Goal: Transaction & Acquisition: Download file/media

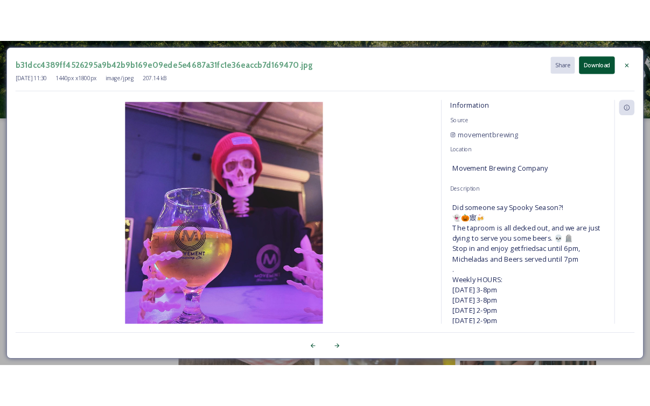
scroll to position [648, 0]
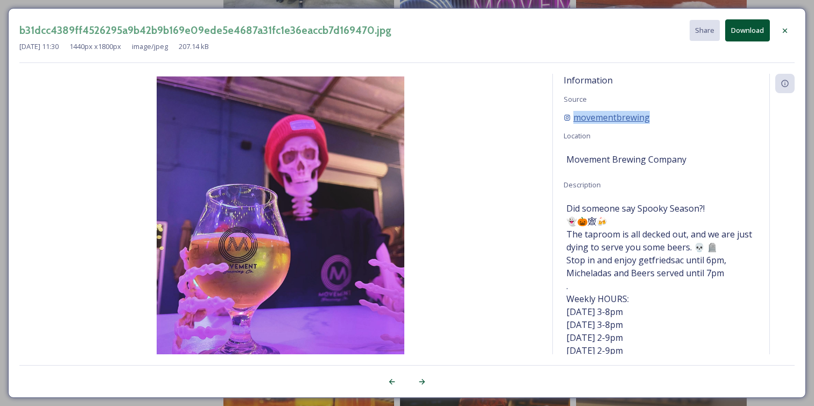
copy span "movementbrewing"
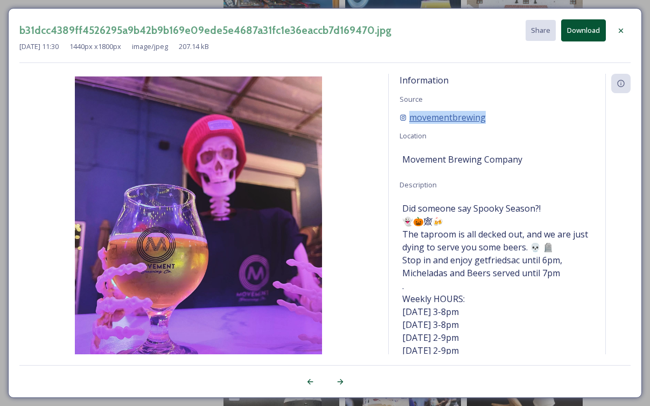
copy span "movementbrewing"
click at [598, 136] on div "Information Source movementbrewing Location Movement Brewing Company Descriptio…" at bounding box center [497, 228] width 217 height 309
click at [196, 5] on div "b31dcc4389ff4526295a9b42b9b169e09ede5e4687a31fc1e36eaccb7d169470.jpg Share Down…" at bounding box center [325, 203] width 650 height 406
click at [197, 8] on div "b31dcc4389ff4526295a9b42b9b169e09ede5e4687a31fc1e36eaccb7d169470.jpg Share Down…" at bounding box center [325, 203] width 650 height 406
click at [619, 33] on icon at bounding box center [621, 30] width 9 height 9
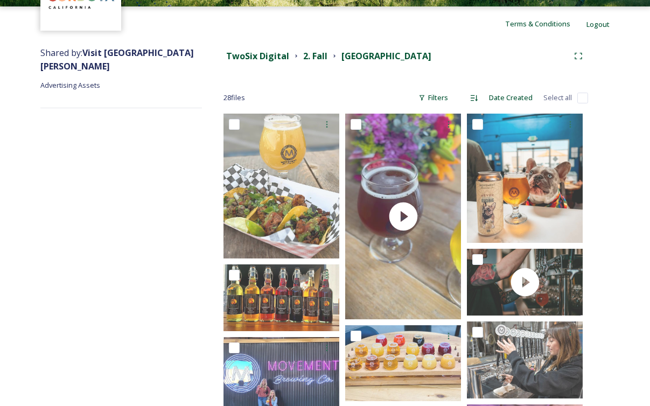
scroll to position [91, 0]
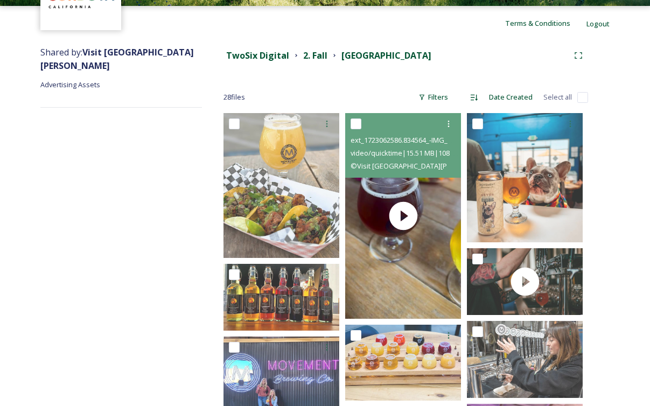
click at [444, 169] on div "© Visit [GEOGRAPHIC_DATA][PERSON_NAME]" at bounding box center [405, 165] width 108 height 13
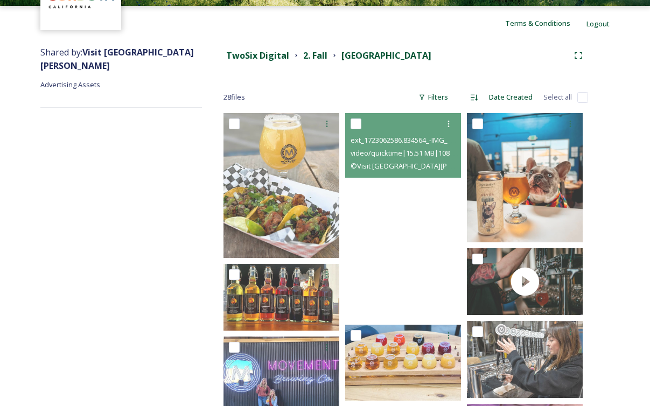
click at [448, 193] on video "ext_1723062586.834564_-IMG_2484.mov" at bounding box center [403, 216] width 116 height 206
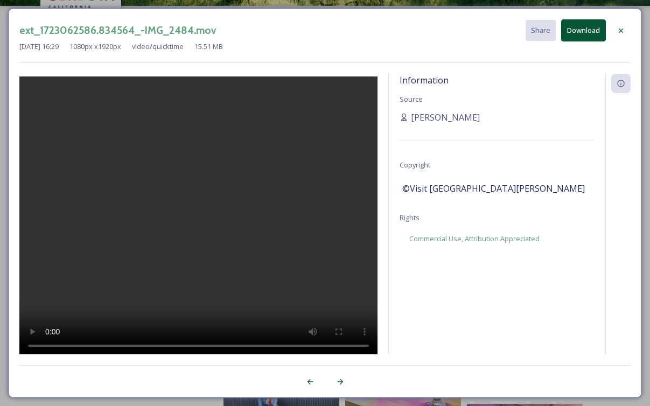
click at [181, 223] on video at bounding box center [198, 216] width 358 height 281
click at [619, 28] on icon at bounding box center [621, 30] width 9 height 9
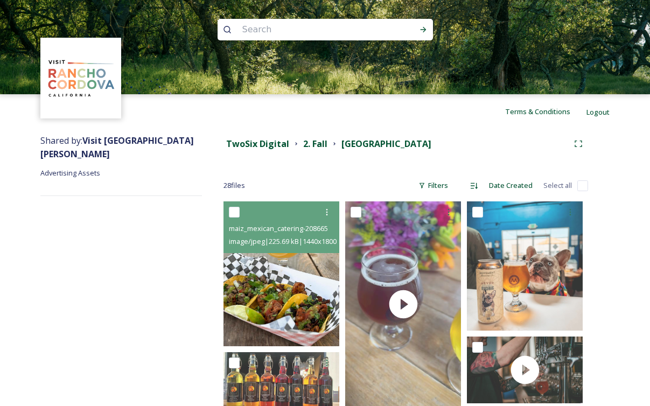
scroll to position [0, 0]
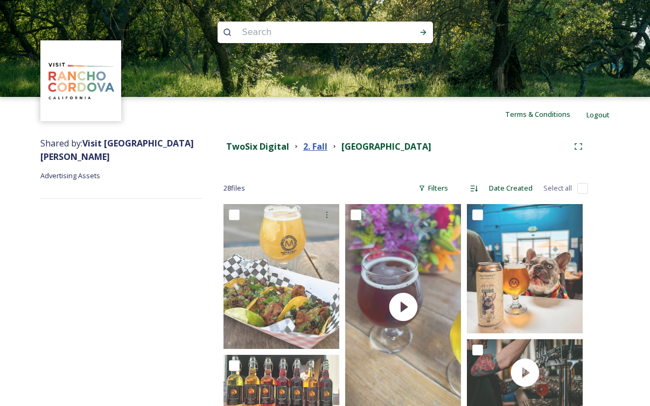
click at [316, 144] on strong "2. Fall" at bounding box center [315, 147] width 24 height 12
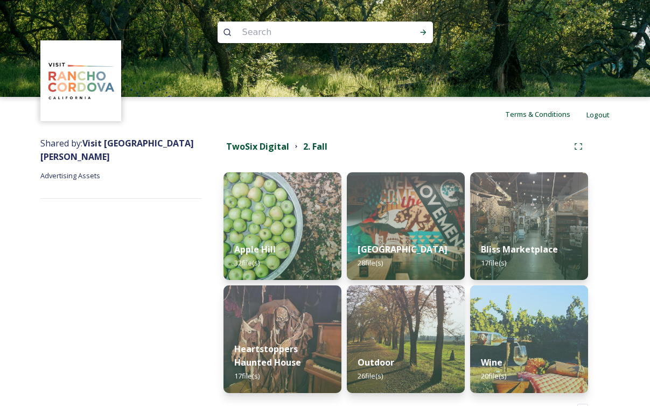
scroll to position [37, 0]
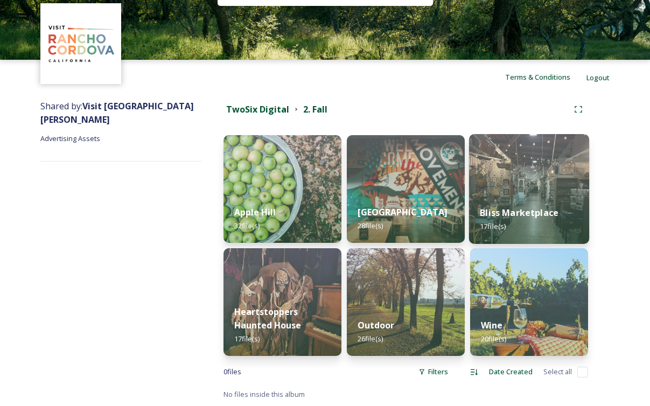
click at [519, 163] on img at bounding box center [529, 189] width 120 height 110
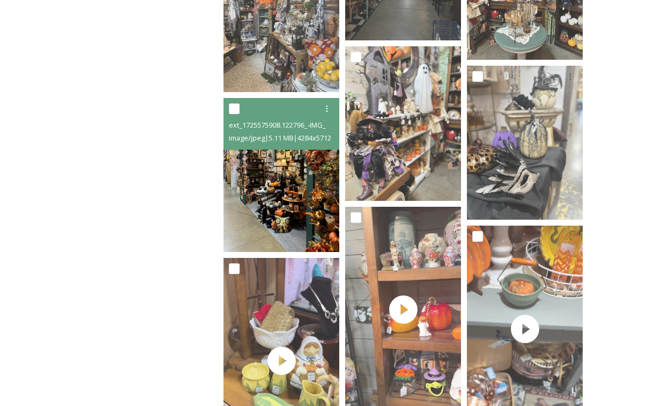
scroll to position [762, 0]
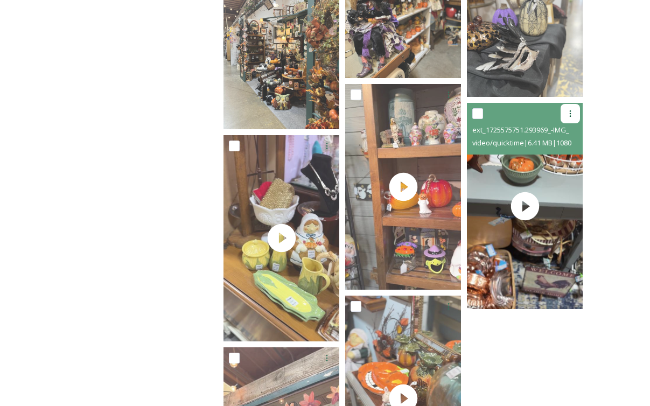
click at [571, 108] on div at bounding box center [570, 113] width 19 height 19
click at [558, 156] on span "Download" at bounding box center [557, 159] width 33 height 10
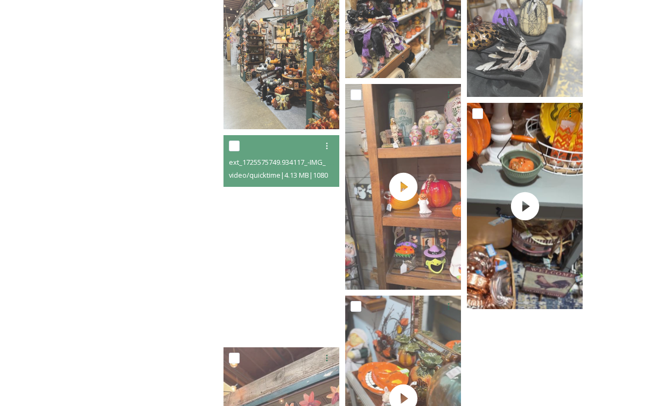
scroll to position [878, 0]
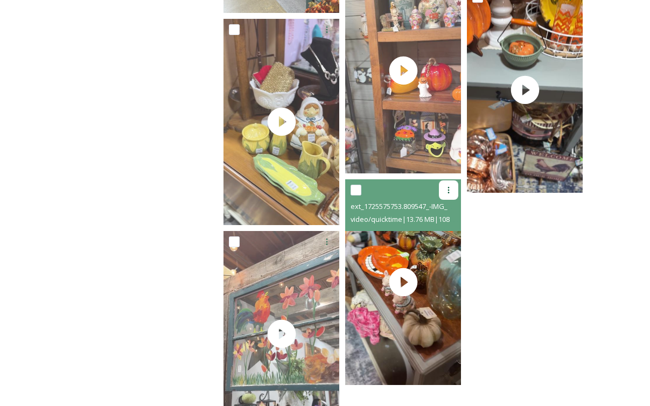
click at [445, 189] on icon at bounding box center [448, 190] width 9 height 9
click at [438, 233] on span "Download" at bounding box center [436, 234] width 33 height 10
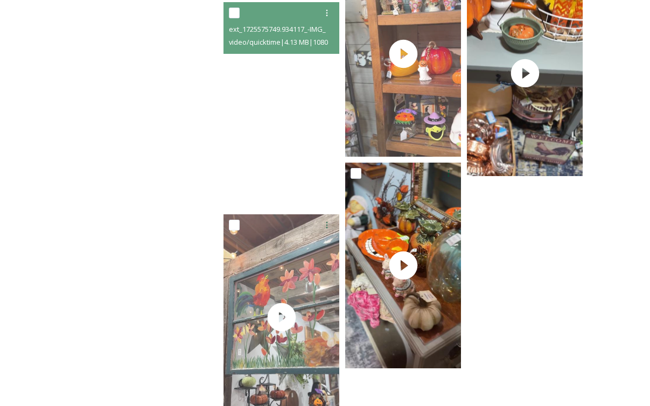
scroll to position [932, 0]
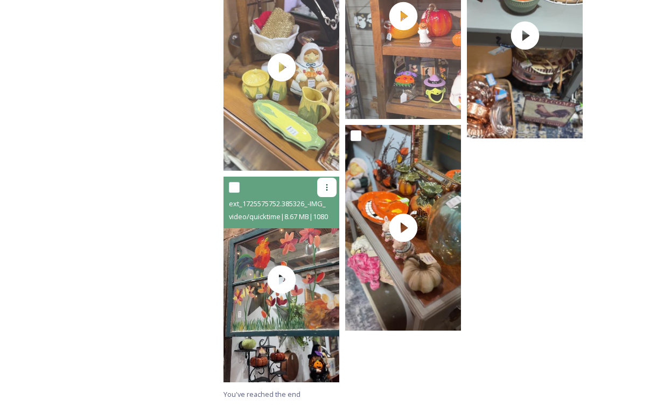
click at [327, 184] on icon at bounding box center [327, 187] width 2 height 6
click at [318, 231] on span "Download" at bounding box center [314, 232] width 33 height 10
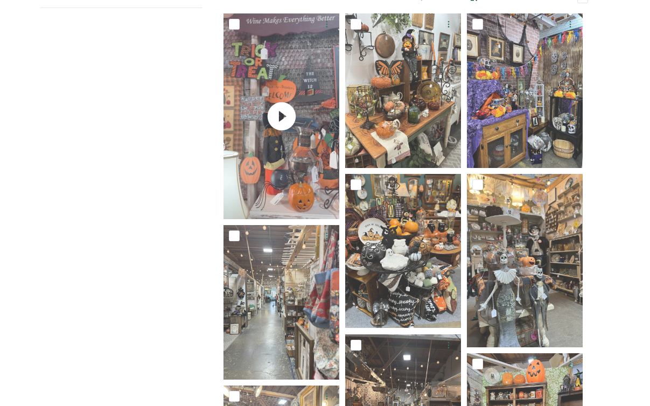
scroll to position [0, 0]
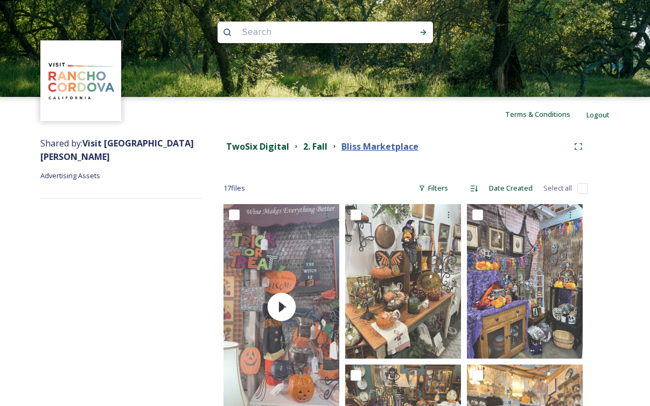
click at [352, 148] on strong "Bliss Marketplace" at bounding box center [379, 147] width 77 height 12
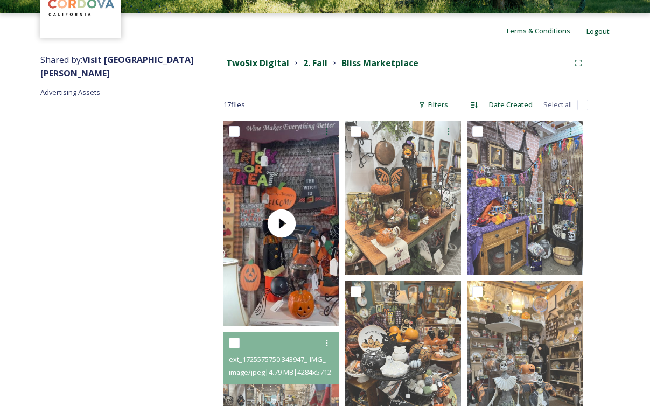
scroll to position [71, 0]
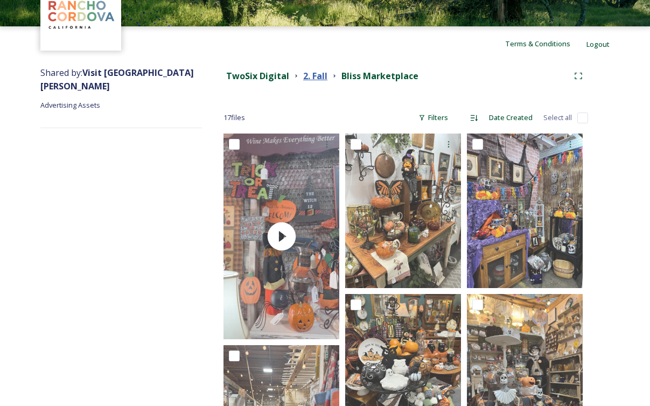
click at [319, 81] on strong "2. Fall" at bounding box center [315, 76] width 24 height 12
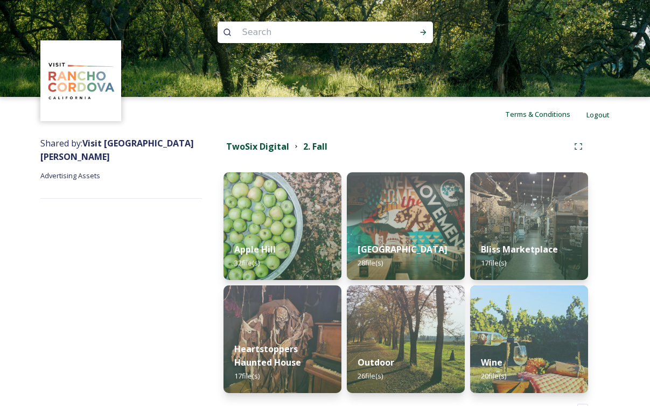
scroll to position [37, 0]
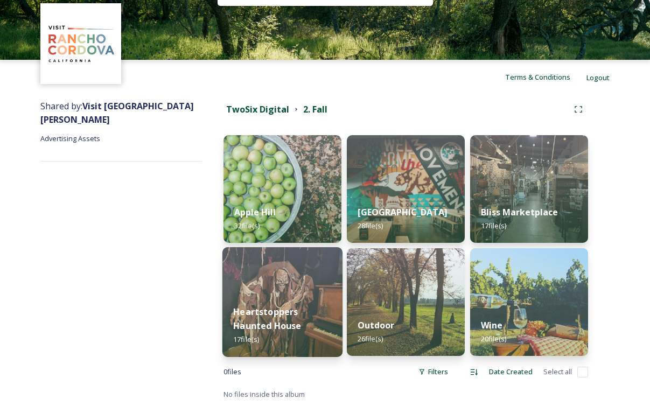
click at [304, 297] on div "Heartstoppers Haunted House 17 file(s)" at bounding box center [282, 326] width 120 height 62
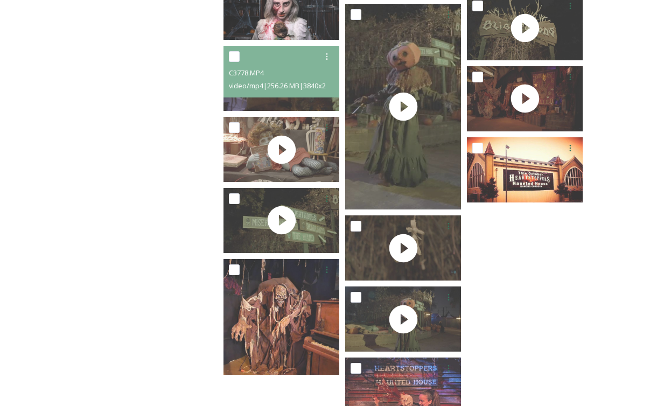
scroll to position [233, 0]
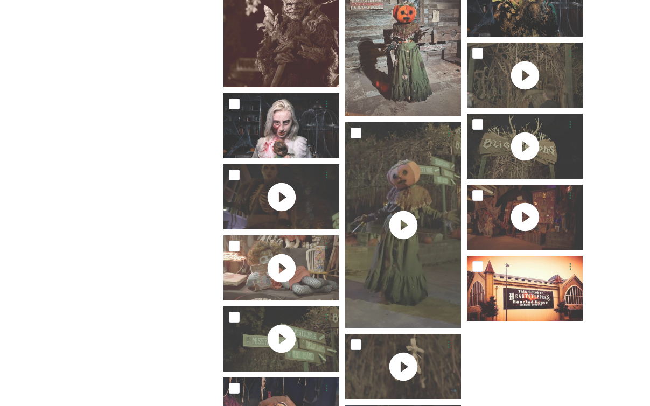
click at [165, 205] on div "Shared by: Visit [GEOGRAPHIC_DATA][PERSON_NAME] Advertising Assets" at bounding box center [121, 318] width 162 height 839
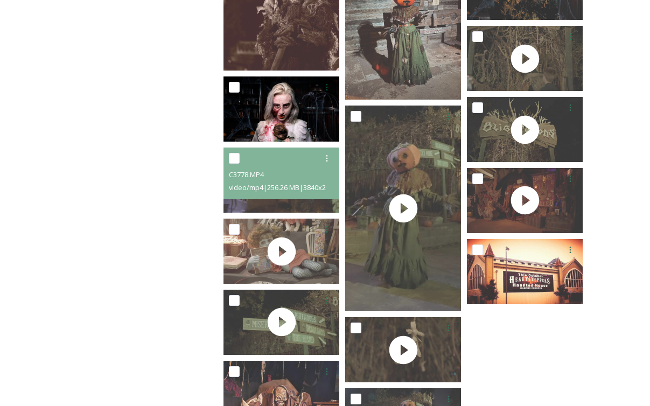
scroll to position [239, 0]
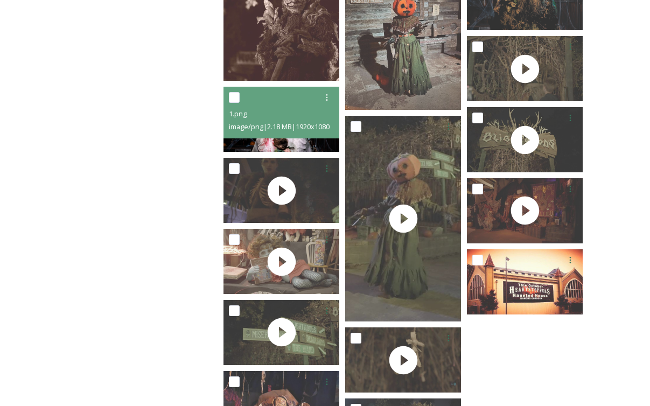
click at [247, 140] on img at bounding box center [282, 119] width 116 height 65
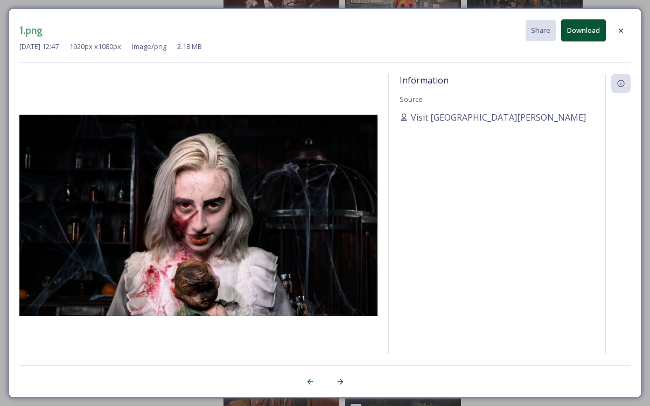
click at [619, 36] on div at bounding box center [620, 30] width 19 height 19
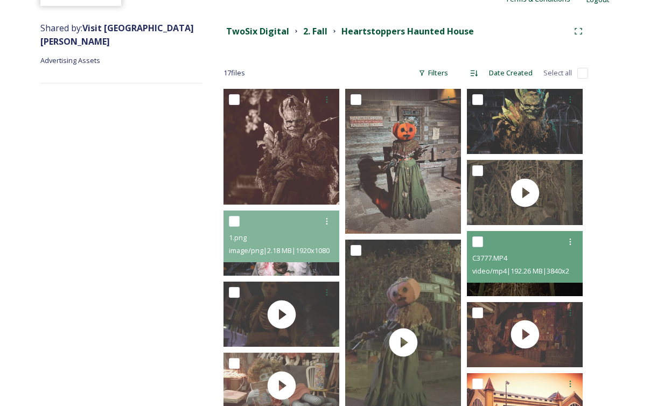
scroll to position [106, 0]
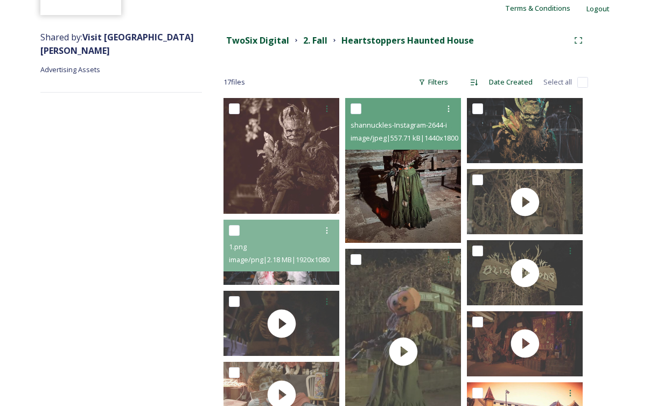
click at [414, 173] on img at bounding box center [403, 170] width 116 height 145
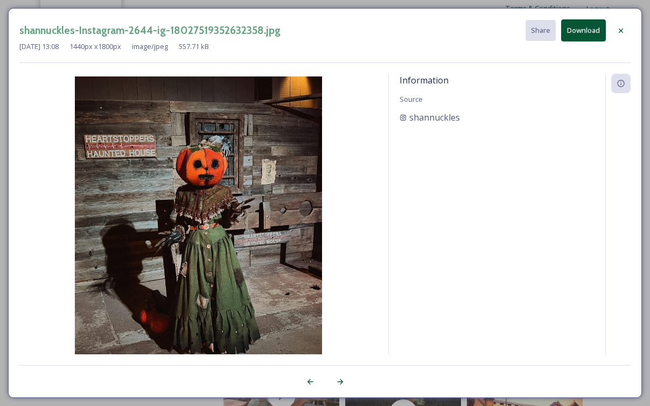
click at [620, 31] on icon at bounding box center [621, 30] width 4 height 4
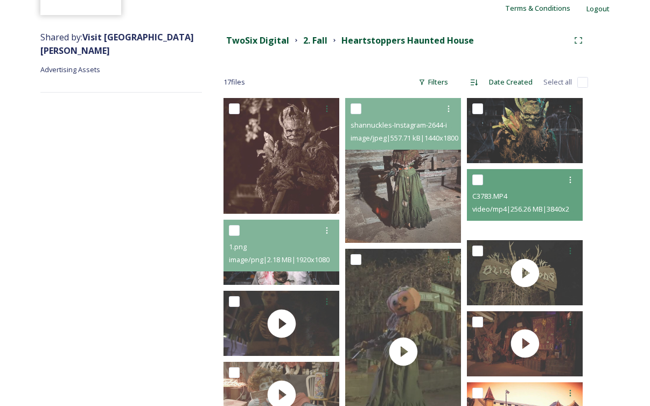
click at [493, 220] on div "C3783.MP4 video/mp4 | 256.26 MB | 3840 x 2160" at bounding box center [525, 195] width 116 height 52
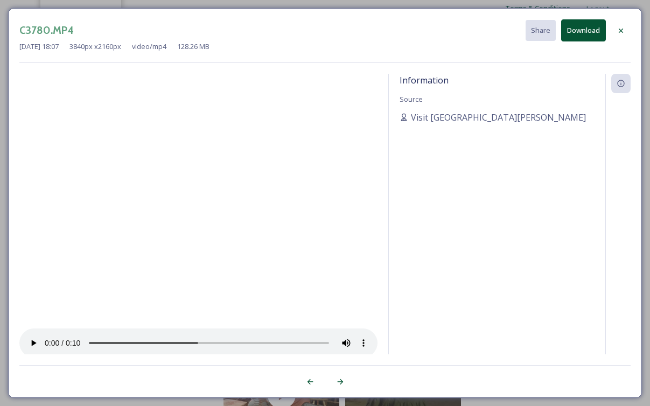
click at [620, 26] on icon at bounding box center [621, 30] width 9 height 9
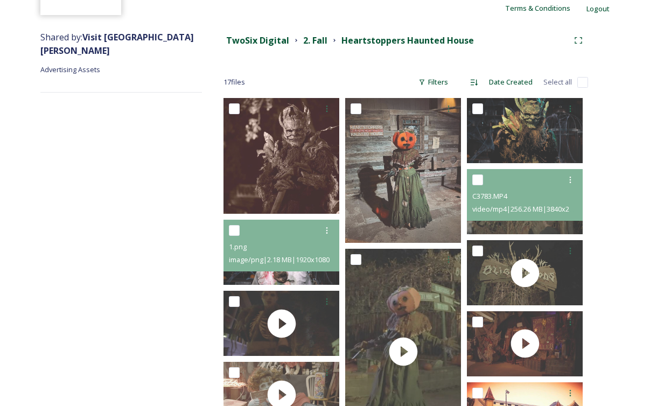
scroll to position [0, 0]
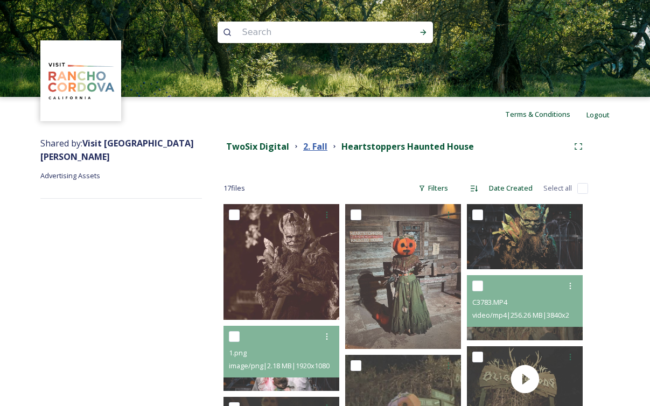
click at [316, 146] on strong "2. Fall" at bounding box center [315, 147] width 24 height 12
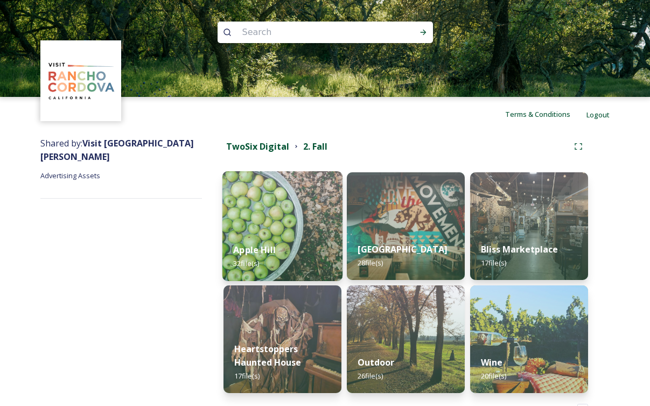
scroll to position [37, 0]
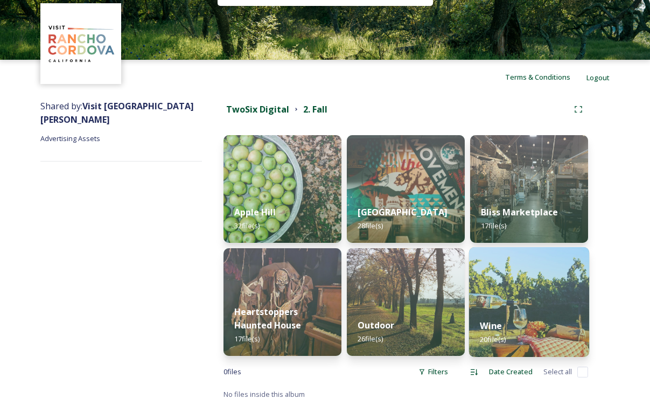
click at [521, 294] on img at bounding box center [529, 302] width 120 height 110
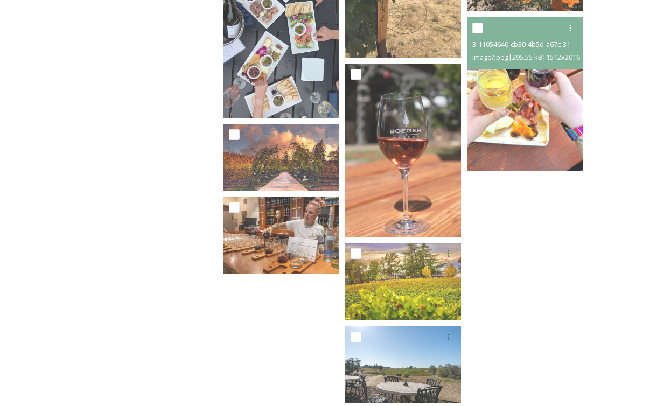
scroll to position [710, 0]
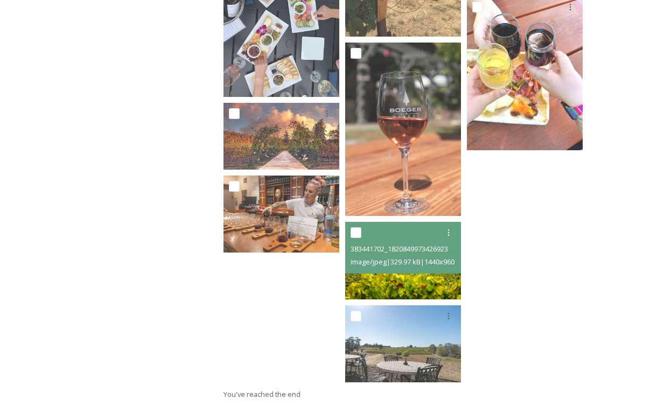
click at [399, 283] on img at bounding box center [403, 260] width 116 height 77
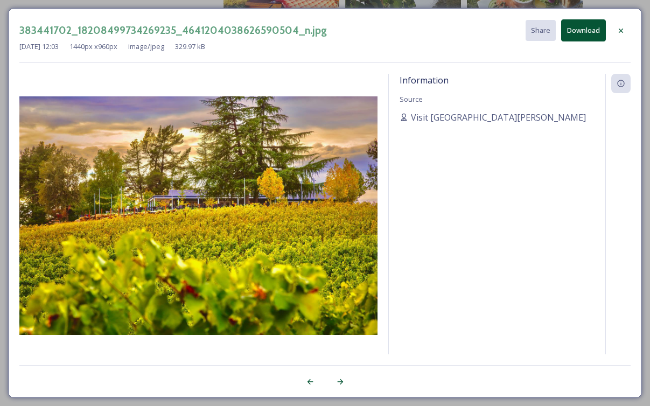
click at [623, 26] on icon at bounding box center [621, 30] width 9 height 9
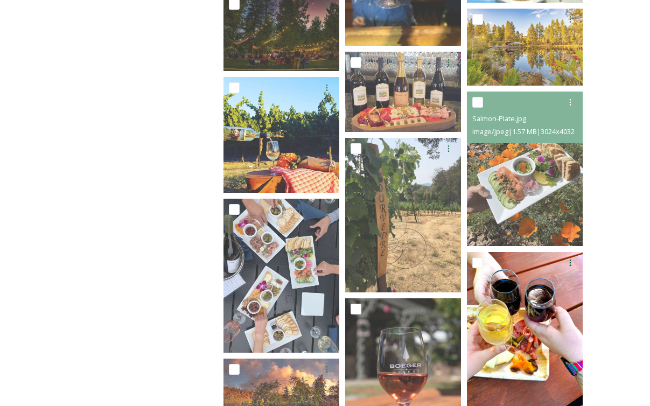
scroll to position [452, 0]
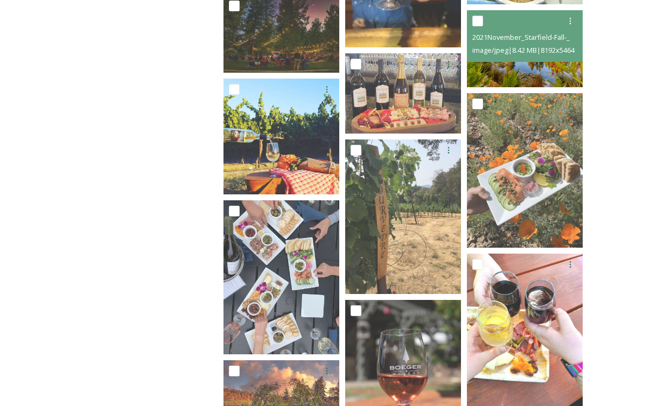
click at [516, 71] on img at bounding box center [525, 48] width 116 height 77
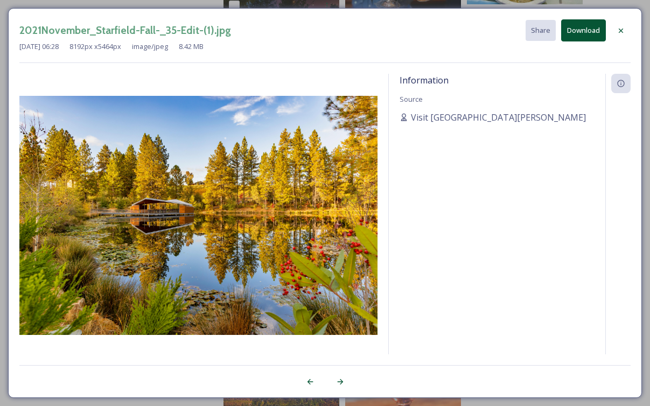
click at [616, 25] on div at bounding box center [620, 30] width 19 height 19
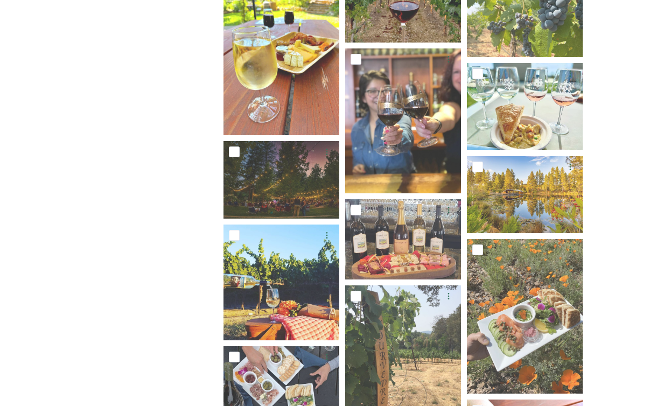
click at [162, 206] on div "Shared by: Visit [GEOGRAPHIC_DATA][PERSON_NAME] Advertising Assets" at bounding box center [121, 317] width 162 height 985
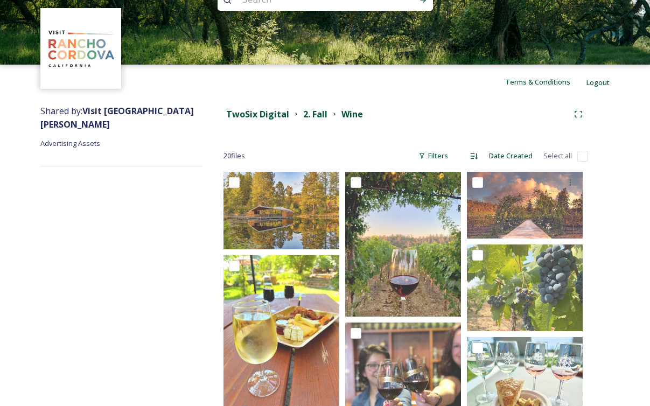
scroll to position [0, 0]
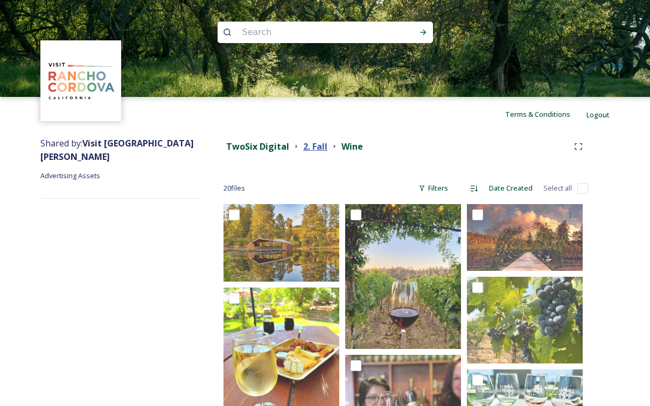
click at [317, 148] on strong "2. Fall" at bounding box center [315, 147] width 24 height 12
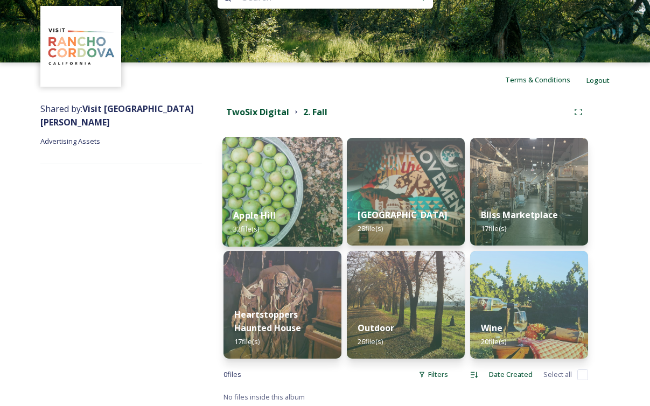
scroll to position [37, 0]
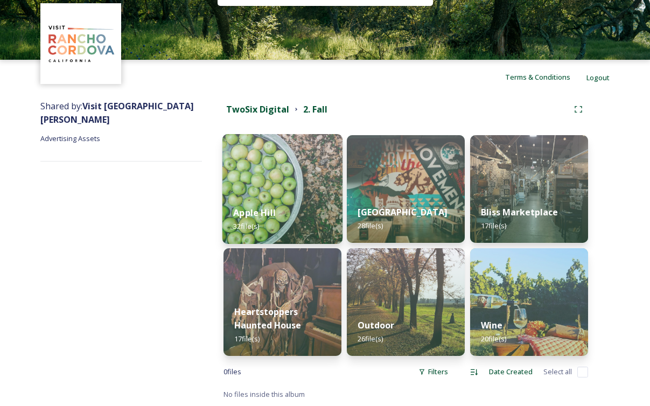
click at [294, 183] on img at bounding box center [282, 189] width 120 height 110
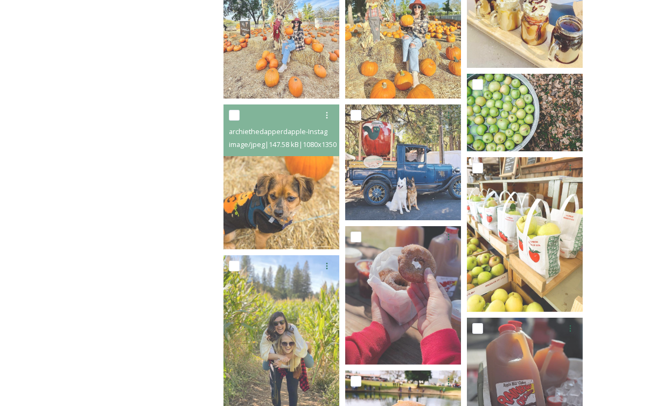
scroll to position [180, 0]
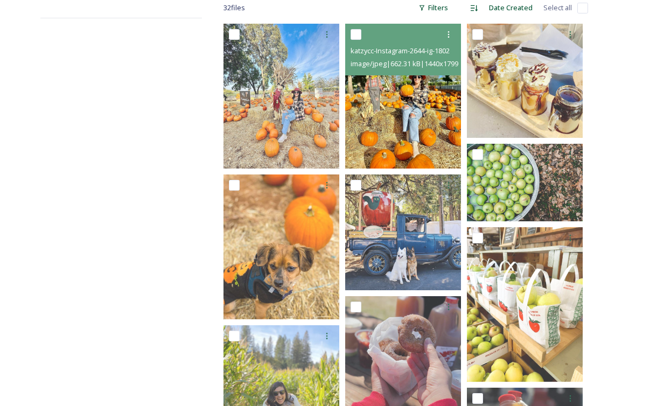
click at [365, 116] on img at bounding box center [403, 96] width 116 height 144
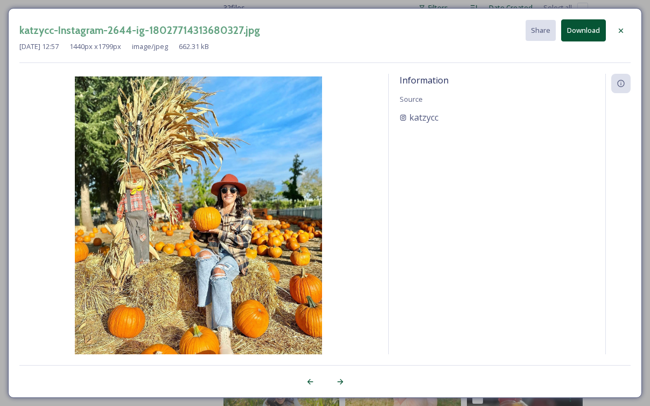
click at [232, 4] on div "katzycc-Instagram-2644-ig-18027714313680327.jpg Share Download [DATE] 12:57 144…" at bounding box center [325, 203] width 650 height 406
click at [212, 1] on div "katzycc-Instagram-2644-ig-18027714313680327.jpg Share Download [DATE] 12:57 144…" at bounding box center [325, 203] width 650 height 406
click at [625, 34] on div at bounding box center [620, 30] width 19 height 19
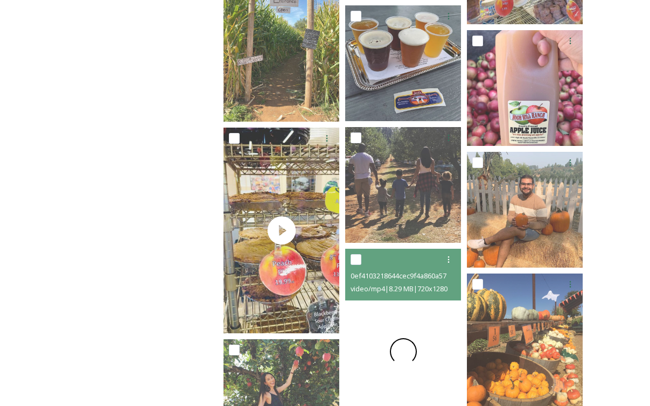
scroll to position [892, 0]
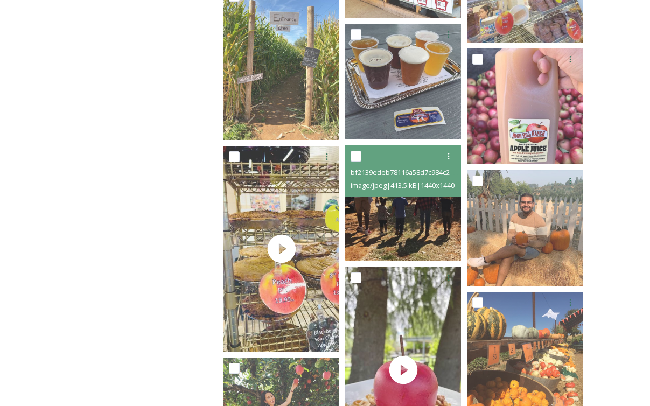
click at [414, 224] on img at bounding box center [403, 203] width 116 height 116
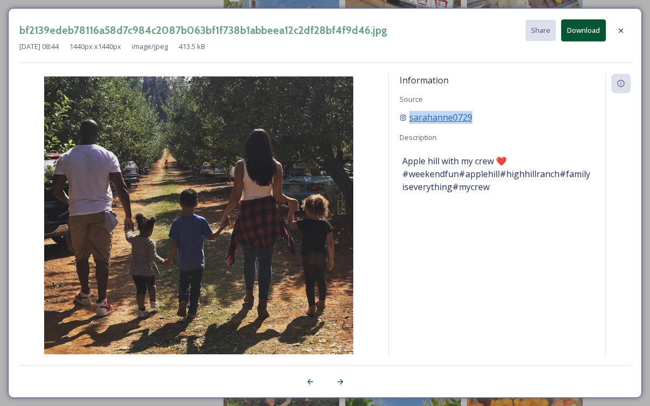
copy span "sarahanne0729"
click at [577, 31] on button "Download" at bounding box center [583, 30] width 45 height 22
click at [176, 2] on div "bf2139edeb78116a58d7c984c2087b063bf1f738b1abbeea12c2df28bf4f9d46.jpg Acquired b…" at bounding box center [325, 203] width 650 height 406
click at [623, 30] on icon at bounding box center [621, 30] width 9 height 9
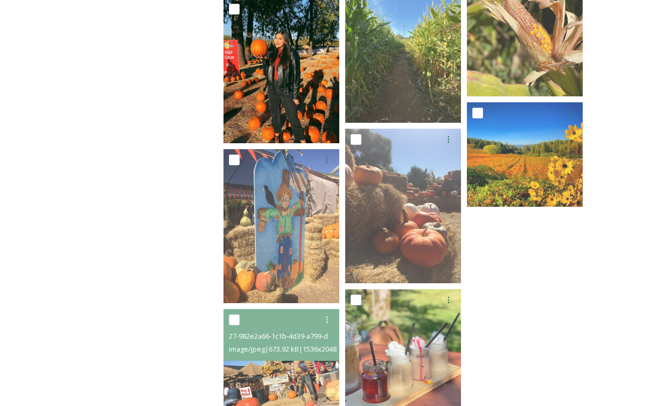
scroll to position [1369, 0]
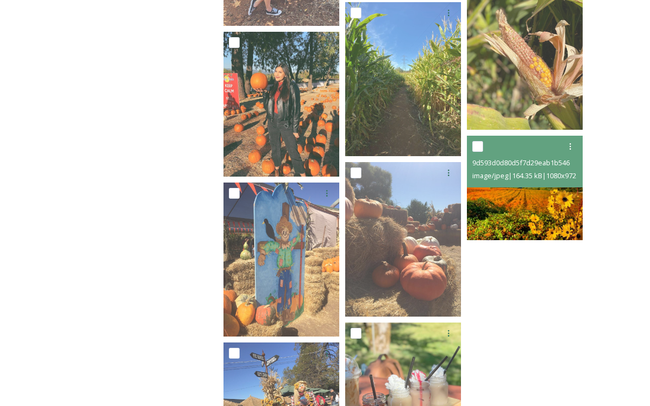
click at [514, 191] on img at bounding box center [525, 188] width 116 height 104
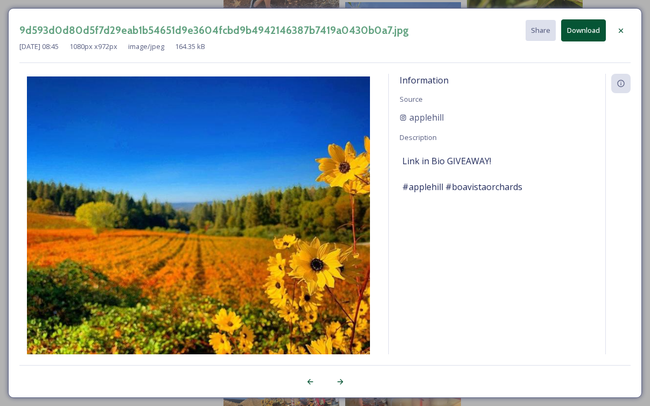
click at [626, 28] on div at bounding box center [620, 30] width 19 height 19
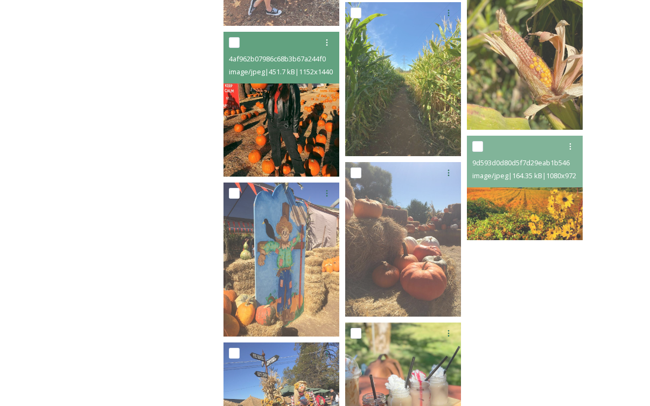
click at [296, 145] on img at bounding box center [282, 104] width 116 height 145
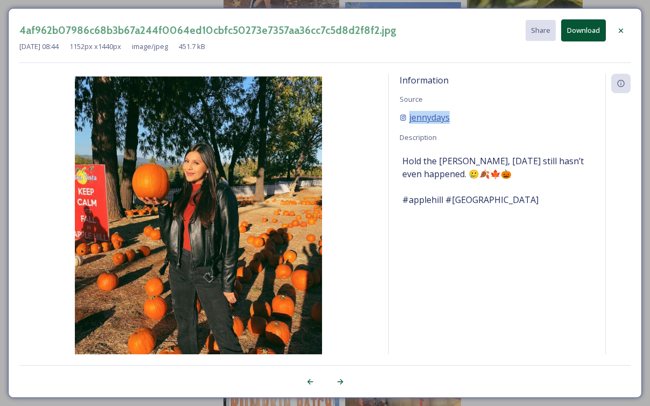
copy span "jennydays"
click at [574, 40] on button "Download" at bounding box center [583, 30] width 45 height 22
click at [575, 34] on button "Download" at bounding box center [583, 30] width 45 height 22
click at [620, 29] on icon at bounding box center [621, 30] width 9 height 9
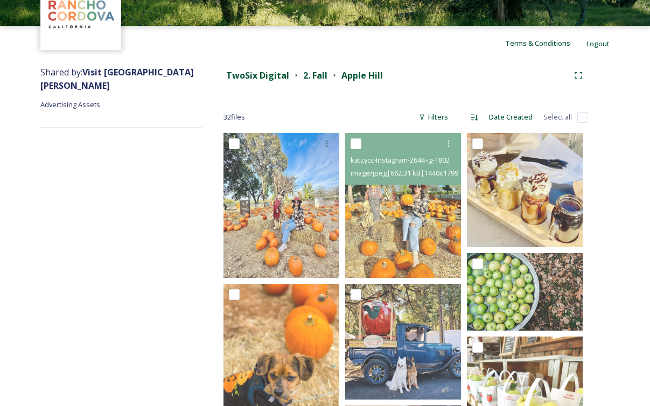
scroll to position [51, 0]
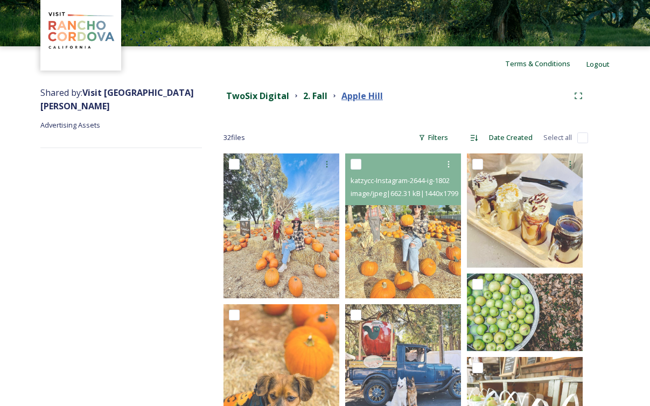
click at [354, 99] on strong "Apple Hill" at bounding box center [361, 96] width 41 height 12
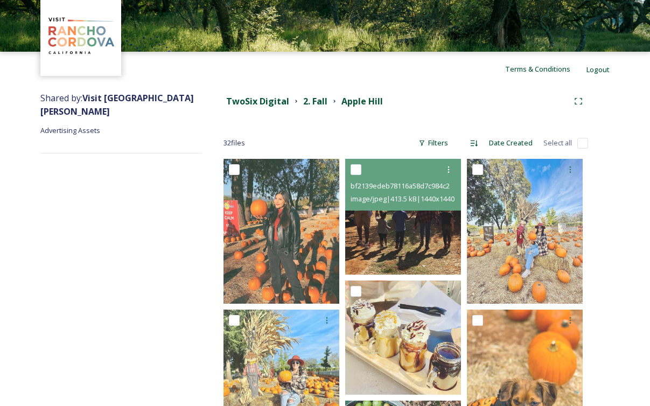
scroll to position [24, 0]
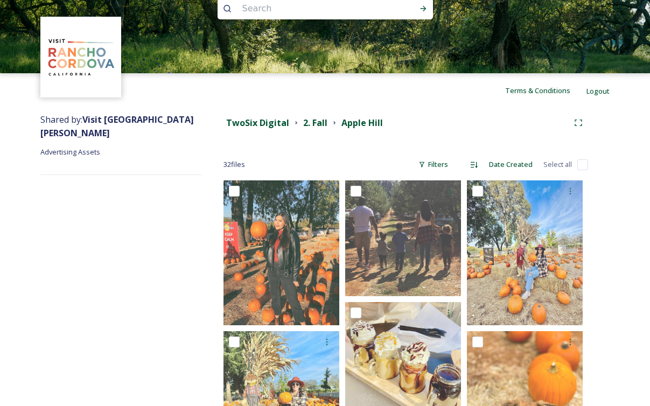
click at [310, 114] on div "TwoSix Digital 2. Fall [GEOGRAPHIC_DATA]" at bounding box center [406, 122] width 365 height 19
click at [310, 117] on strong "2. Fall" at bounding box center [315, 123] width 24 height 12
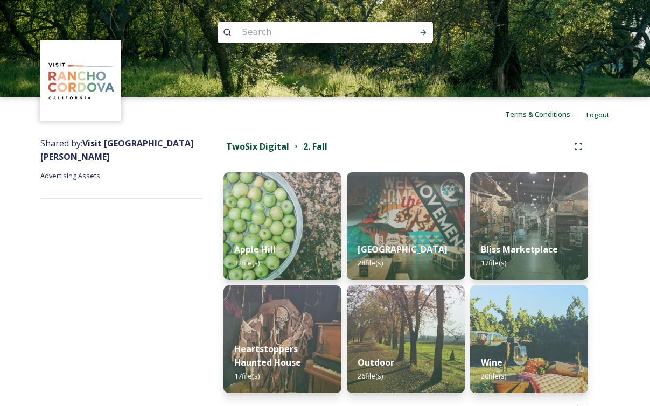
scroll to position [37, 0]
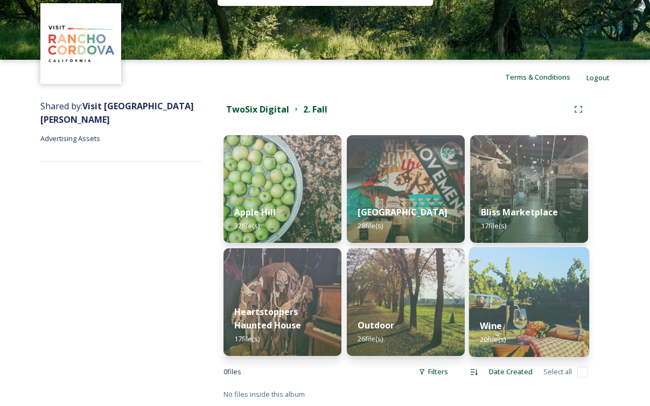
click at [526, 312] on div "Wine 20 file(s)" at bounding box center [529, 332] width 120 height 49
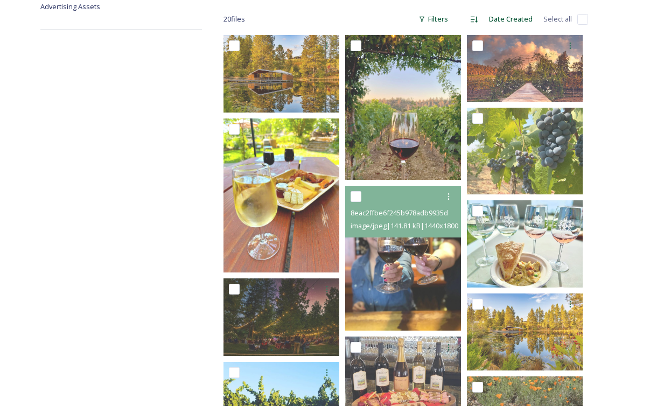
scroll to position [228, 0]
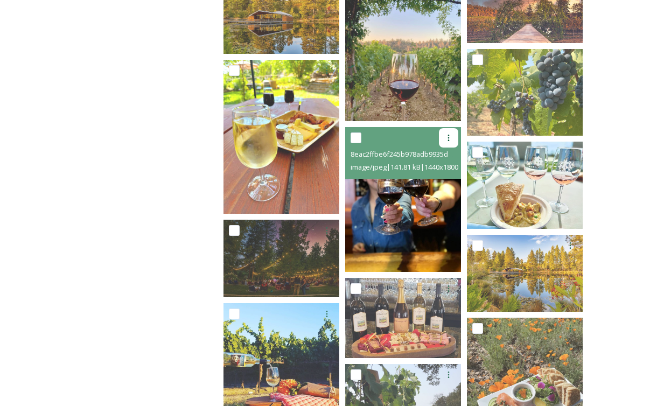
click at [449, 137] on icon at bounding box center [448, 138] width 9 height 9
click at [449, 136] on icon at bounding box center [448, 138] width 9 height 9
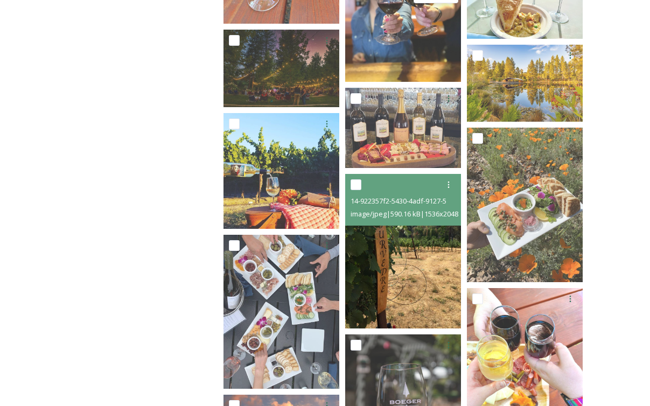
scroll to position [522, 0]
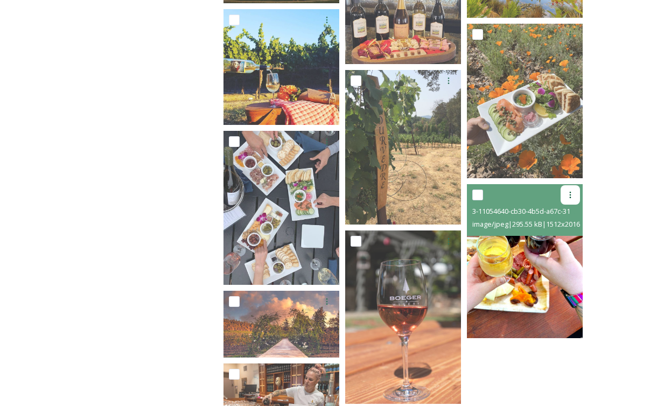
click at [566, 198] on icon at bounding box center [570, 195] width 9 height 9
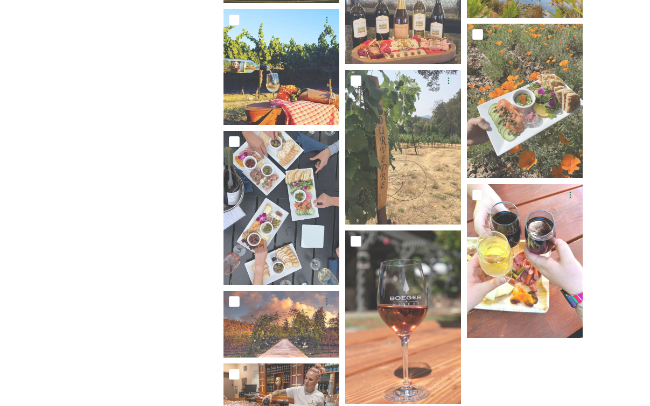
click at [599, 199] on div "TwoSix Digital 2. Fall Wine 20 file s Filters Date Created Select all You've re…" at bounding box center [406, 102] width 408 height 985
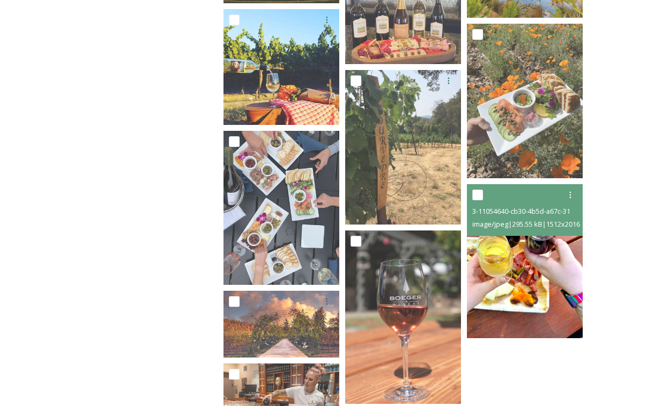
click at [516, 297] on img at bounding box center [525, 261] width 116 height 155
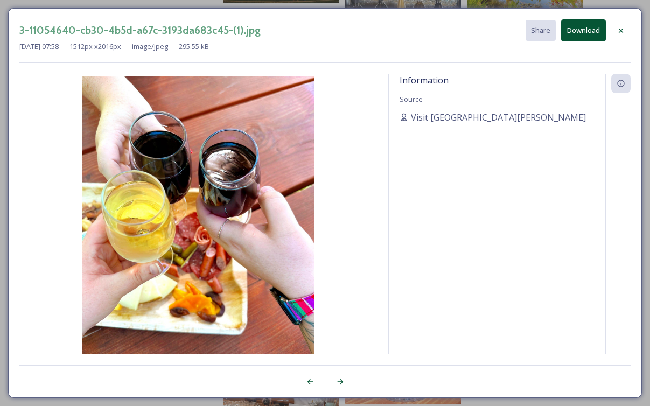
click at [619, 27] on icon at bounding box center [621, 30] width 9 height 9
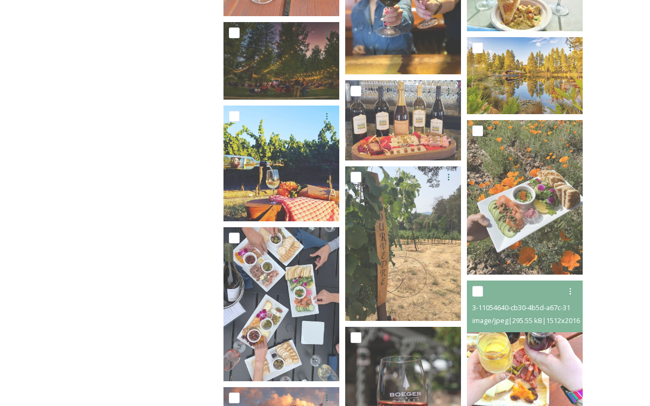
click at [589, 147] on div "TwoSix Digital 2. Fall Wine 20 file s Filters Date Created Select all 3-1105464…" at bounding box center [406, 198] width 408 height 985
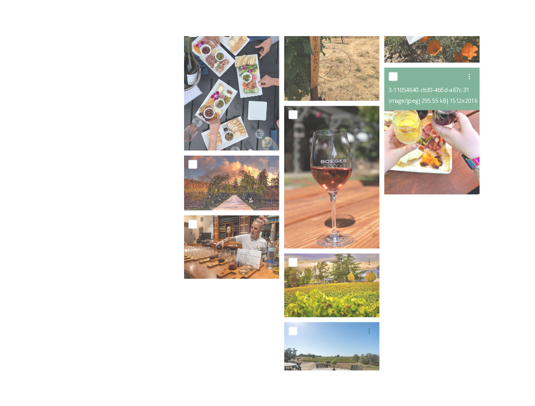
scroll to position [654, 0]
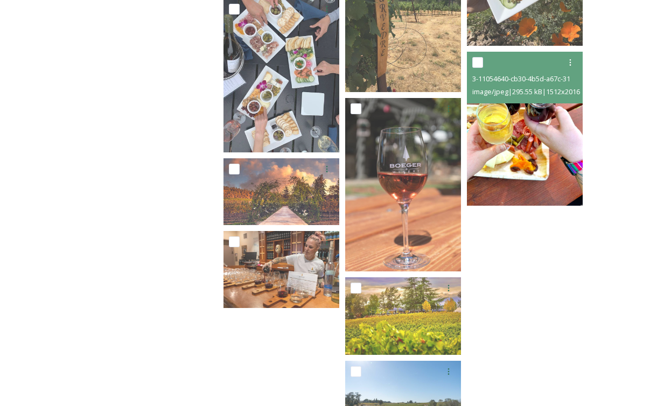
click at [517, 173] on img at bounding box center [525, 129] width 116 height 155
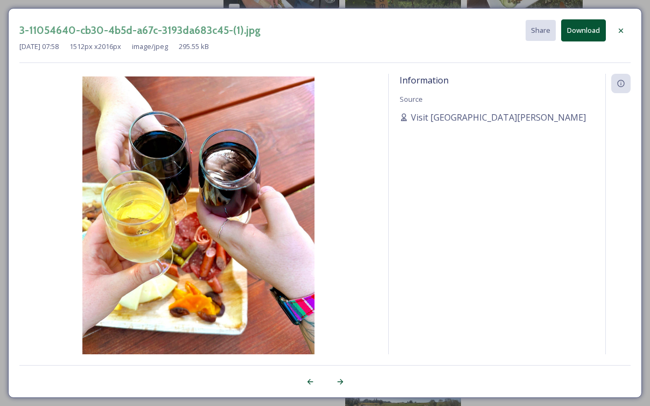
click at [588, 27] on button "Download" at bounding box center [583, 30] width 45 height 22
click at [623, 30] on icon at bounding box center [621, 30] width 9 height 9
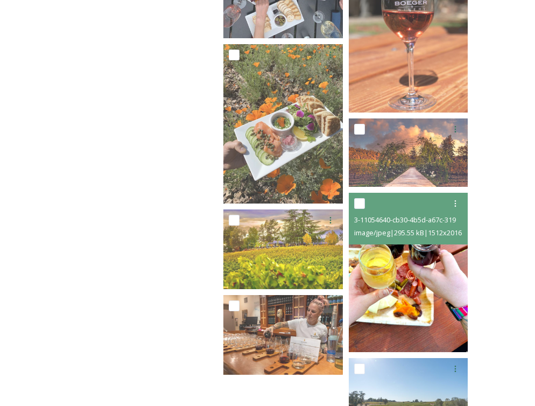
click at [395, 260] on img at bounding box center [409, 272] width 120 height 159
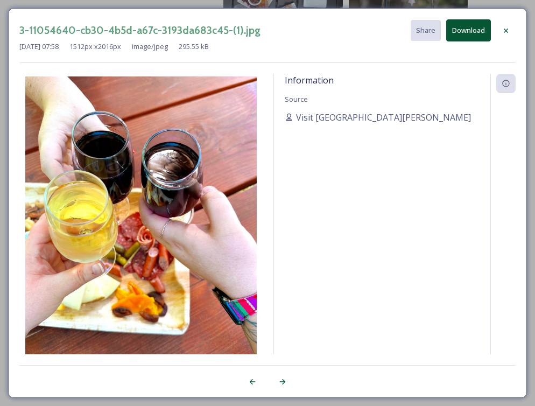
click at [504, 27] on icon at bounding box center [506, 30] width 9 height 9
